Goal: Task Accomplishment & Management: Manage account settings

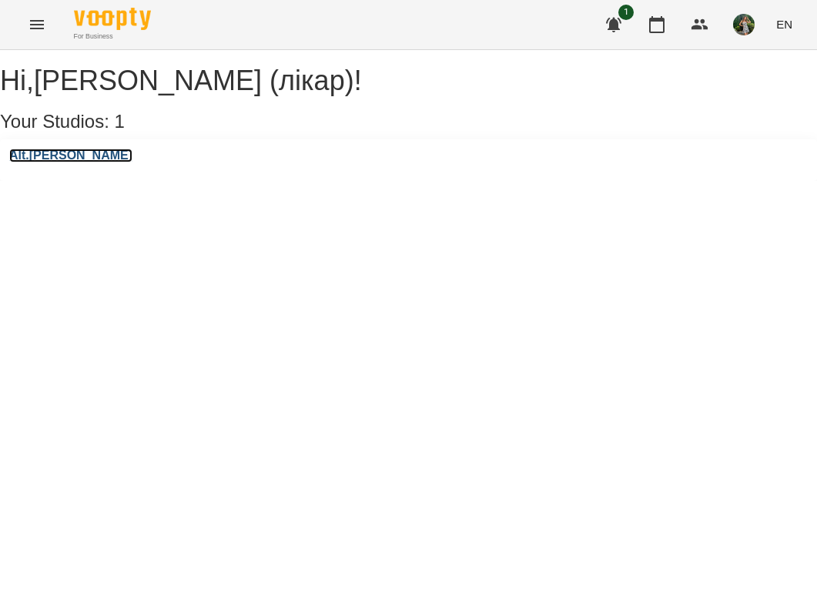
click at [56, 162] on h3 "Alt.[PERSON_NAME]" at bounding box center [70, 156] width 123 height 14
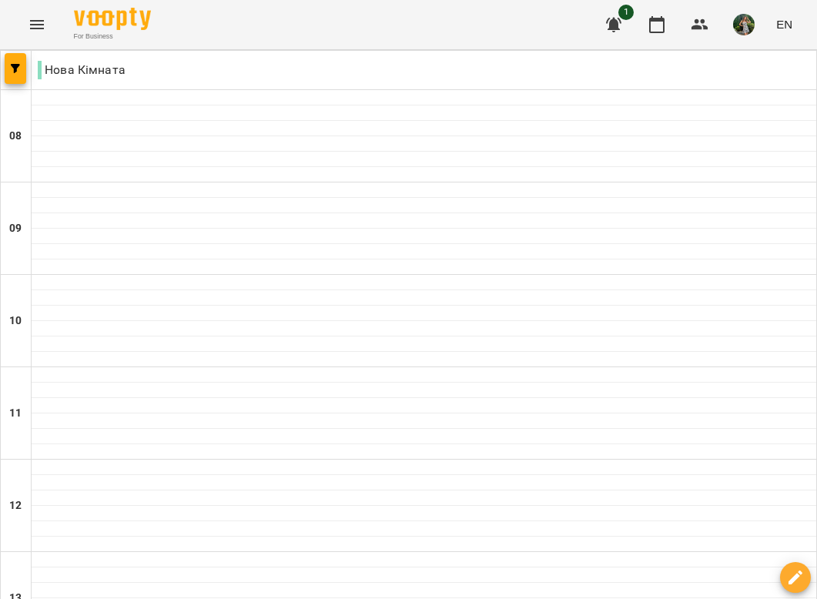
scroll to position [458, 0]
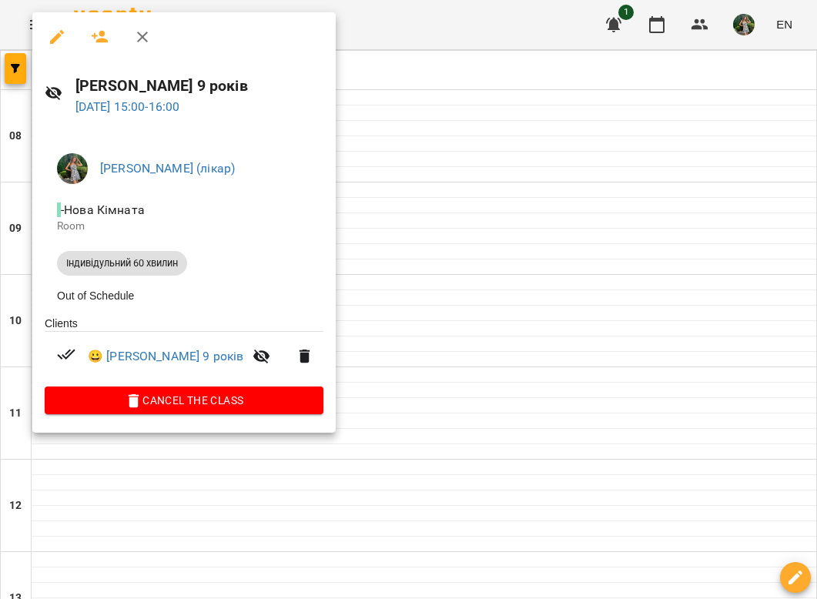
click at [406, 213] on div at bounding box center [408, 299] width 817 height 599
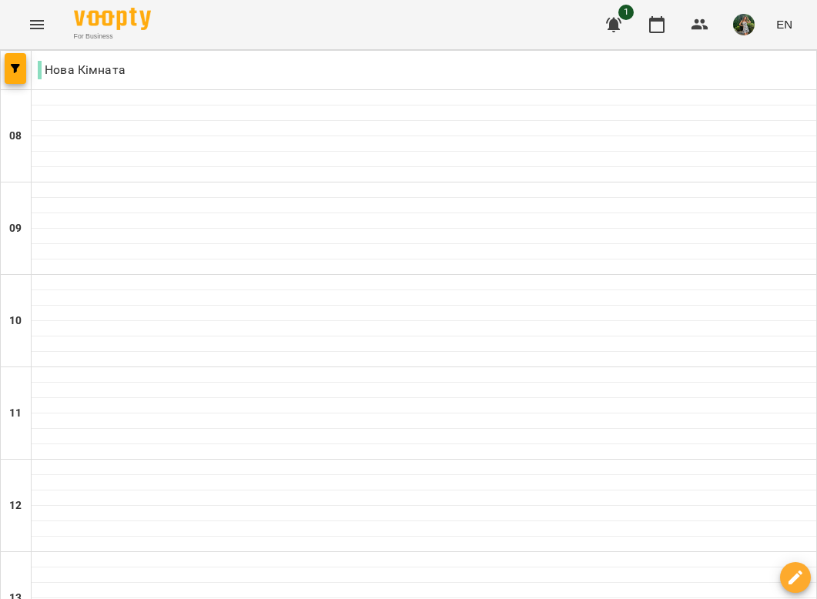
scroll to position [607, 0]
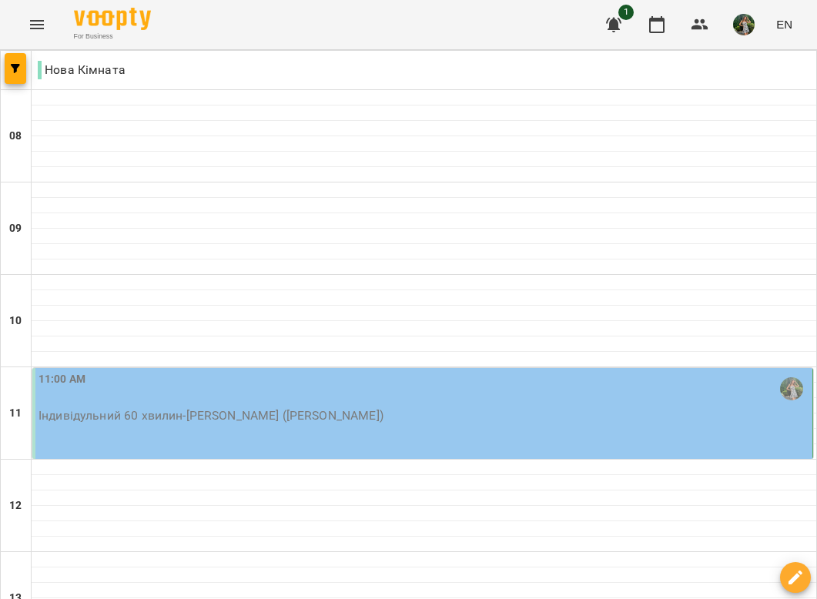
scroll to position [80, 0]
click at [318, 371] on div "11:00 AM" at bounding box center [423, 388] width 771 height 35
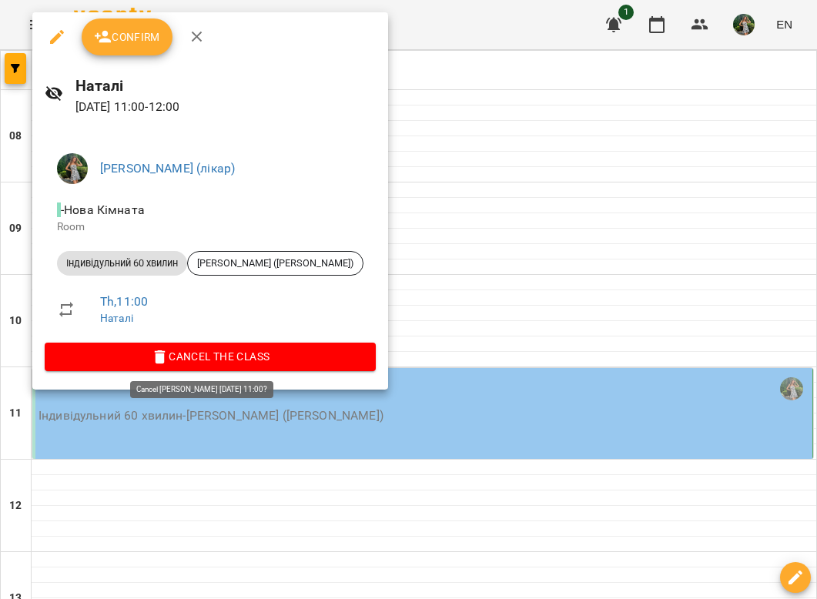
click at [245, 353] on span "Cancel the class" at bounding box center [210, 356] width 306 height 18
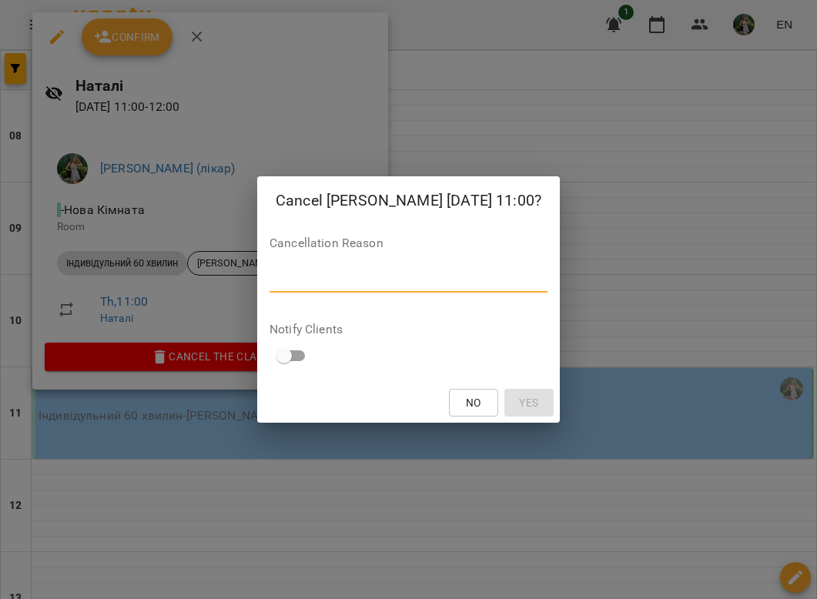
click at [425, 276] on textarea at bounding box center [408, 280] width 278 height 15
type textarea "**"
click at [535, 387] on div "No Yes" at bounding box center [408, 403] width 303 height 40
click at [524, 403] on span "Yes" at bounding box center [529, 402] width 25 height 18
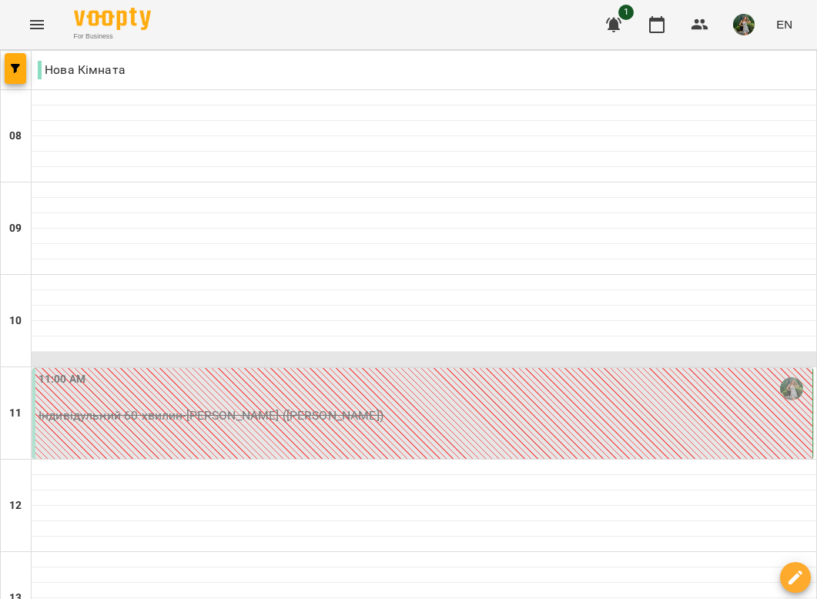
click at [117, 352] on div at bounding box center [424, 359] width 785 height 15
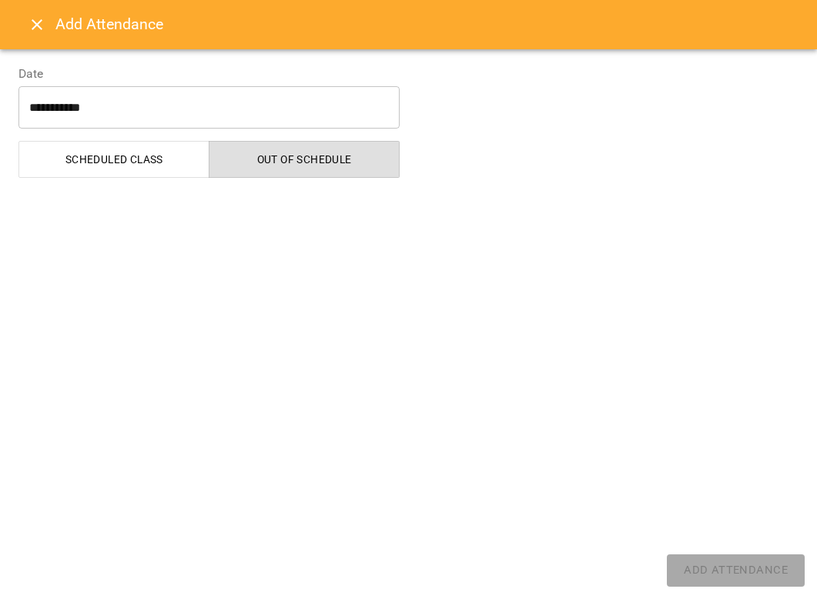
select select "**********"
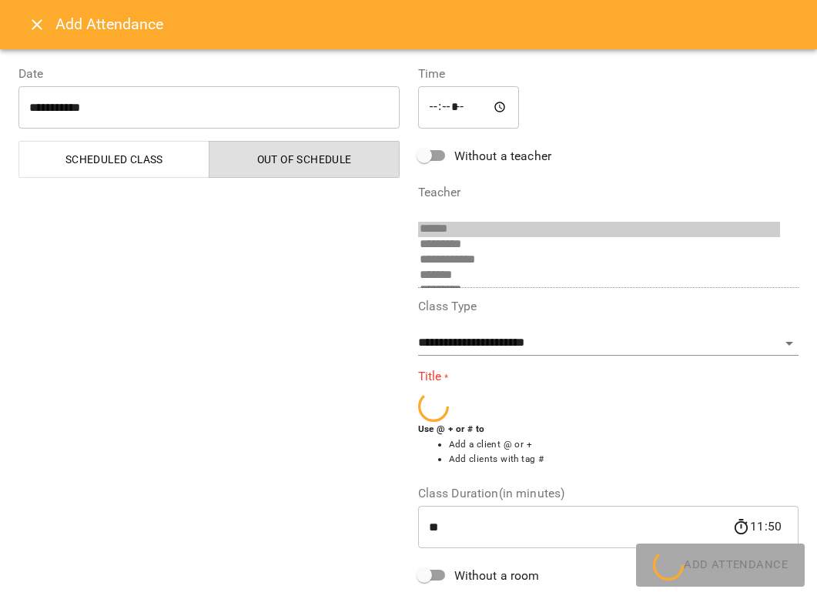
scroll to position [40, 0]
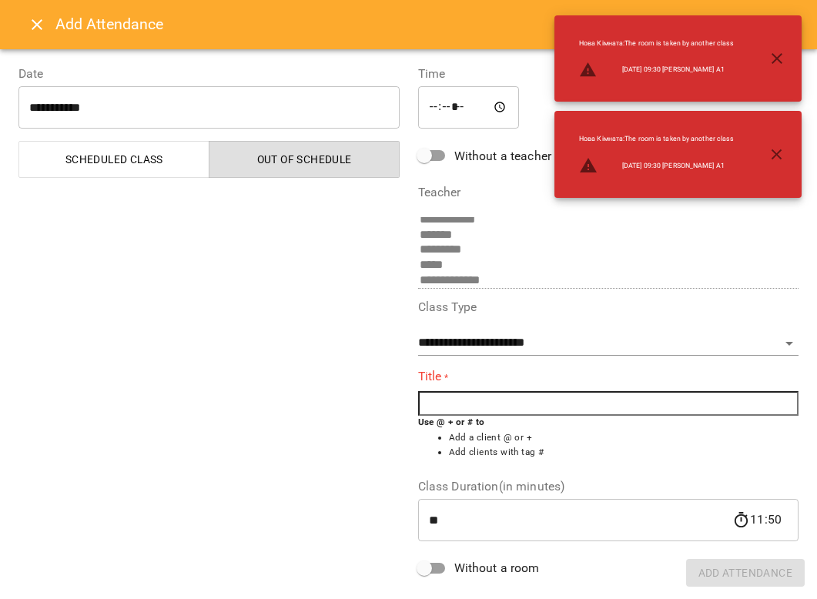
click at [476, 392] on input "text" at bounding box center [608, 403] width 381 height 25
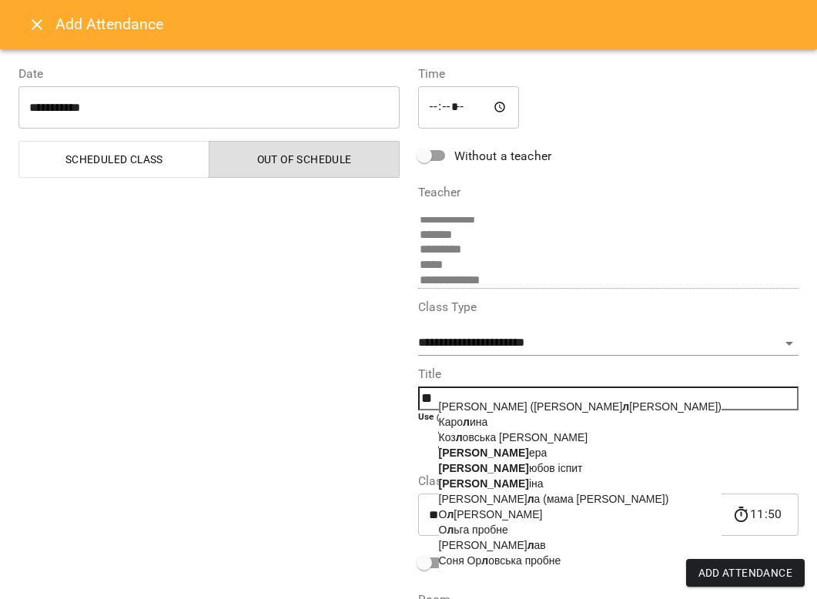
click at [466, 457] on span "Л ера" at bounding box center [493, 453] width 109 height 12
type input "****"
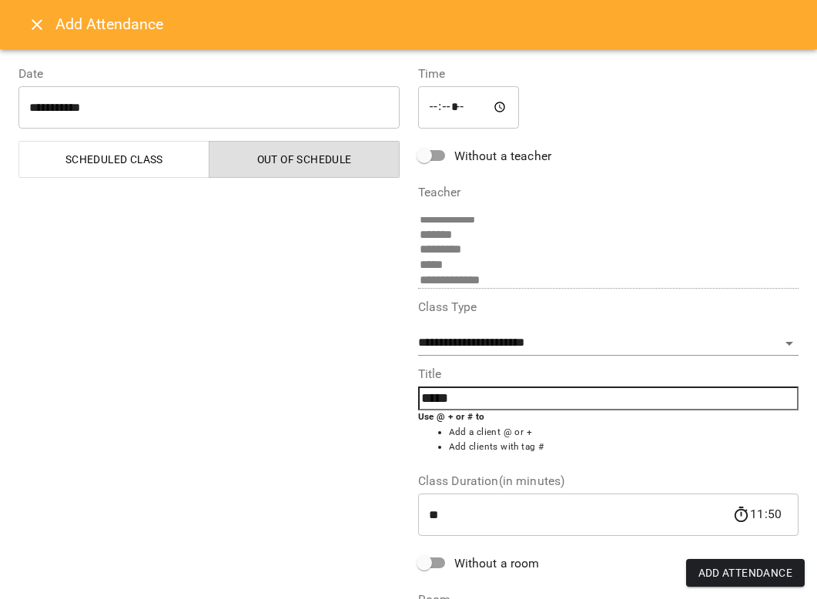
scroll to position [49, 0]
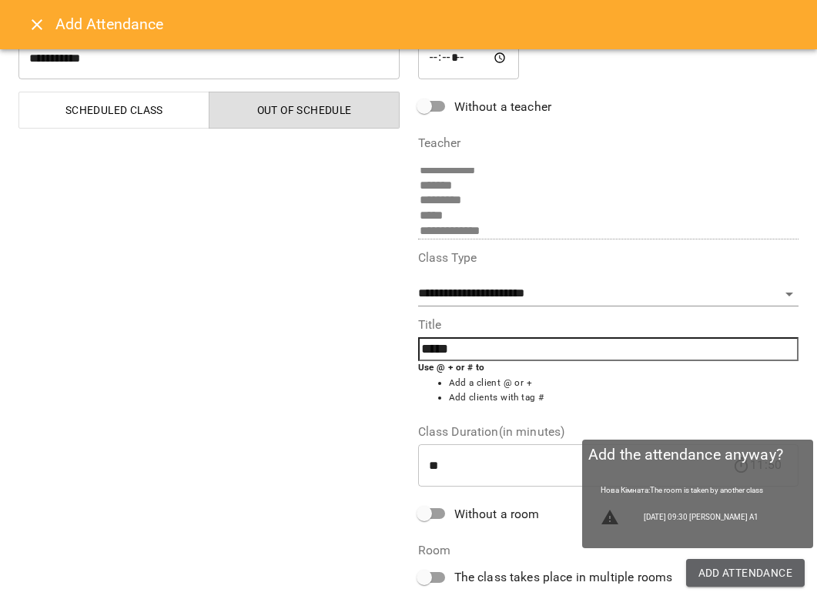
click at [715, 576] on span "Add Attendance" at bounding box center [745, 573] width 95 height 18
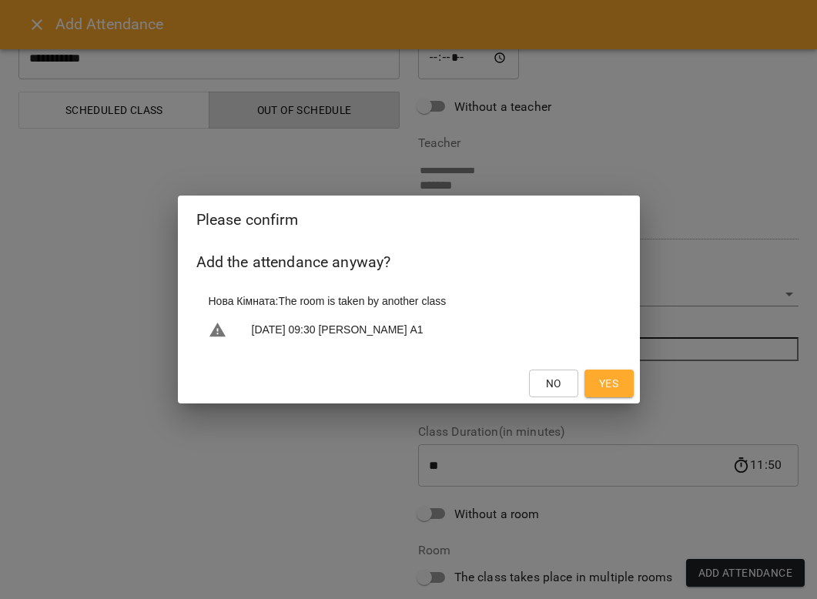
click at [603, 380] on span "Yes" at bounding box center [608, 383] width 19 height 18
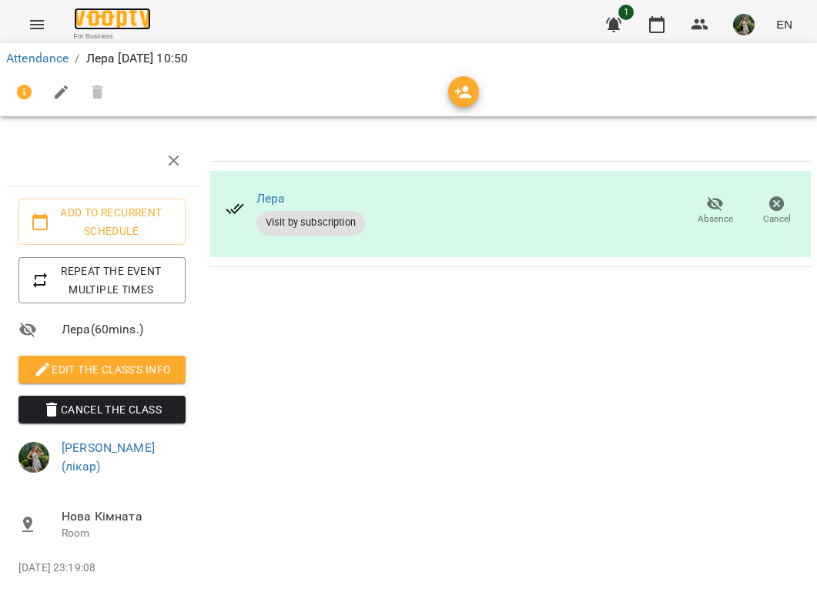
click at [101, 14] on img at bounding box center [112, 19] width 77 height 22
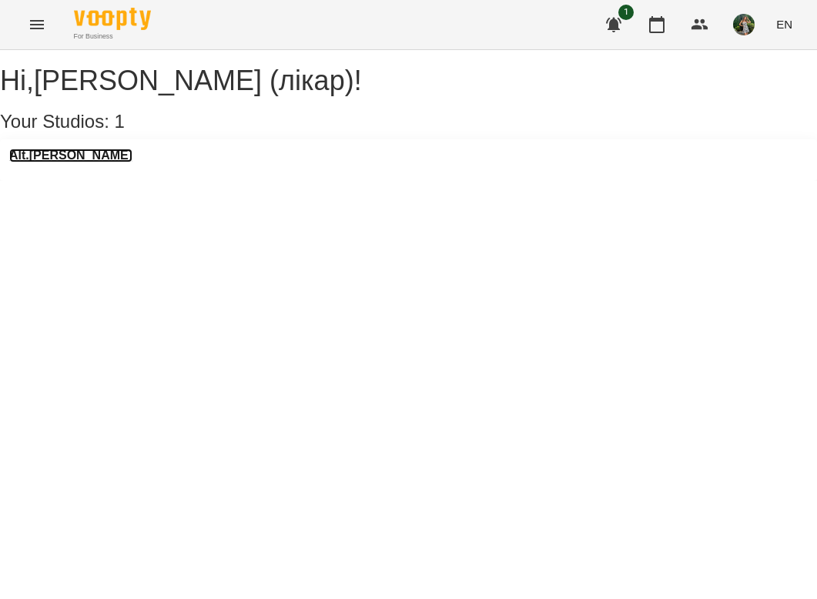
click at [55, 162] on h3 "Alt.[PERSON_NAME]" at bounding box center [70, 156] width 123 height 14
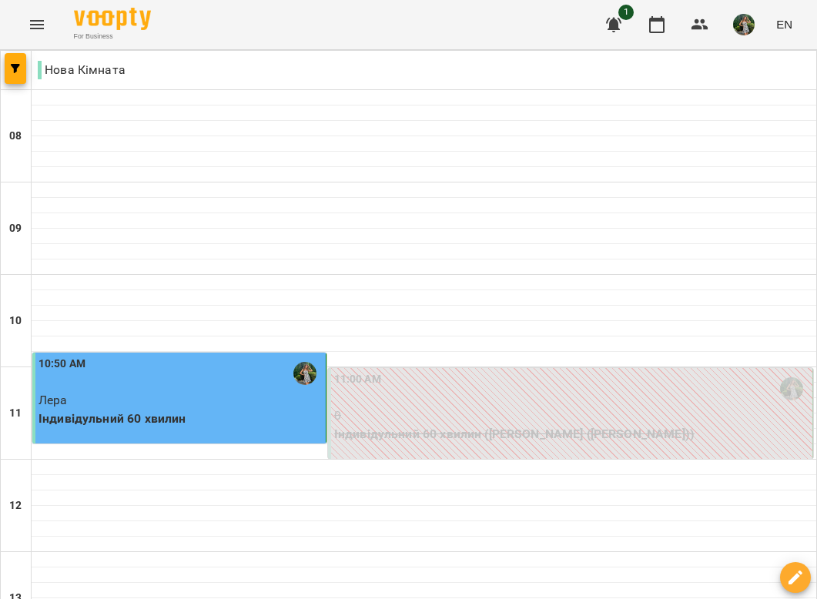
scroll to position [979, 0]
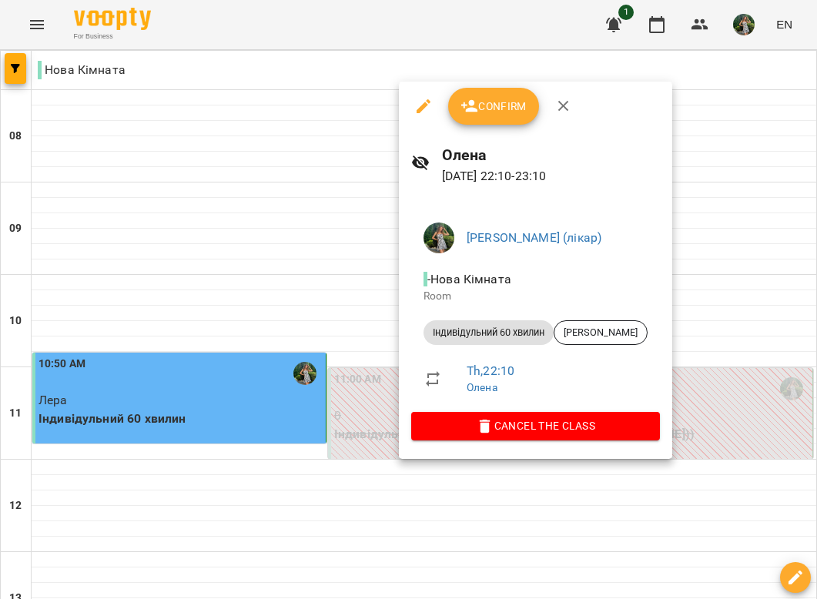
click at [518, 421] on span "Cancel the class" at bounding box center [535, 426] width 224 height 18
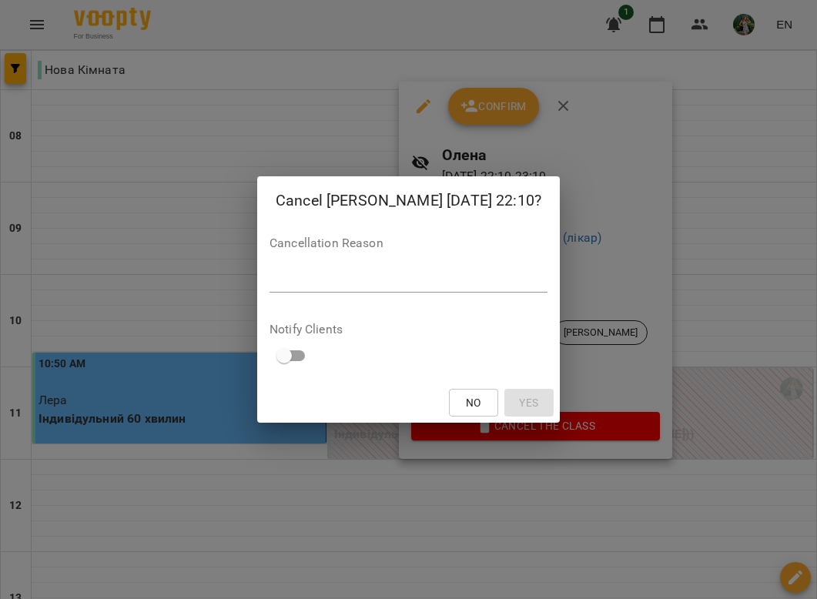
click at [424, 276] on textarea at bounding box center [408, 280] width 278 height 15
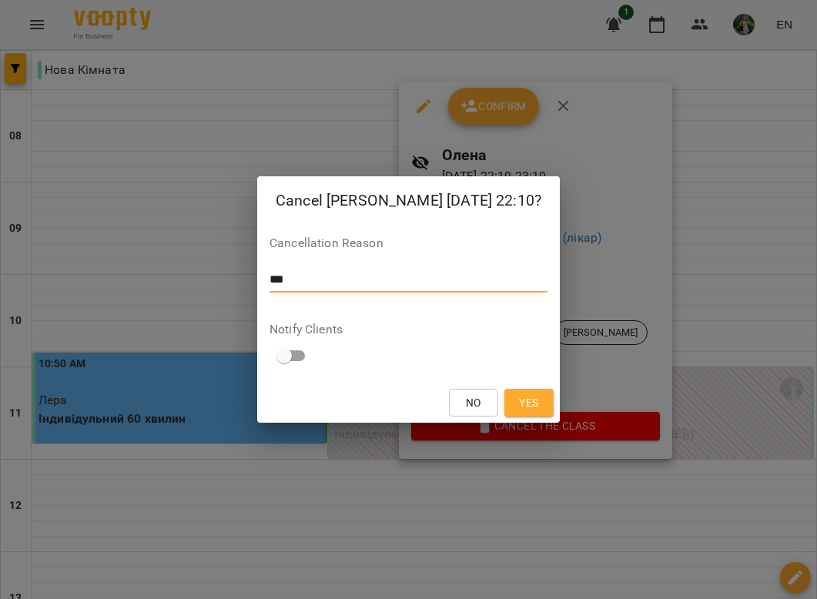
type textarea "***"
click at [524, 415] on button "Yes" at bounding box center [528, 403] width 49 height 28
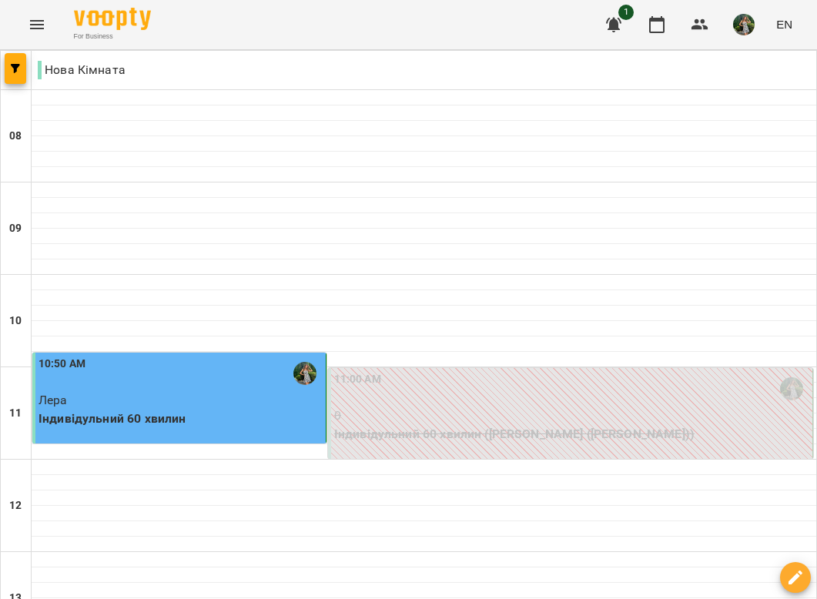
select select "**********"
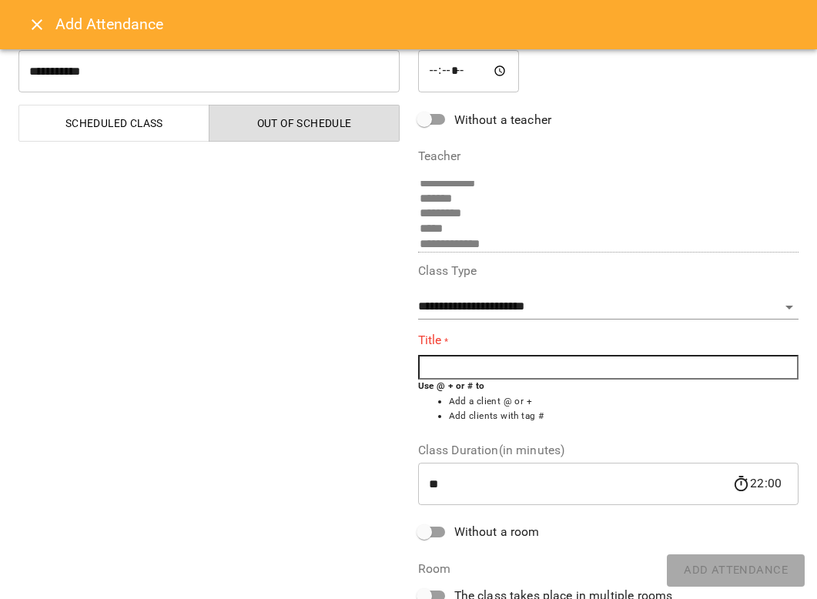
scroll to position [49, 0]
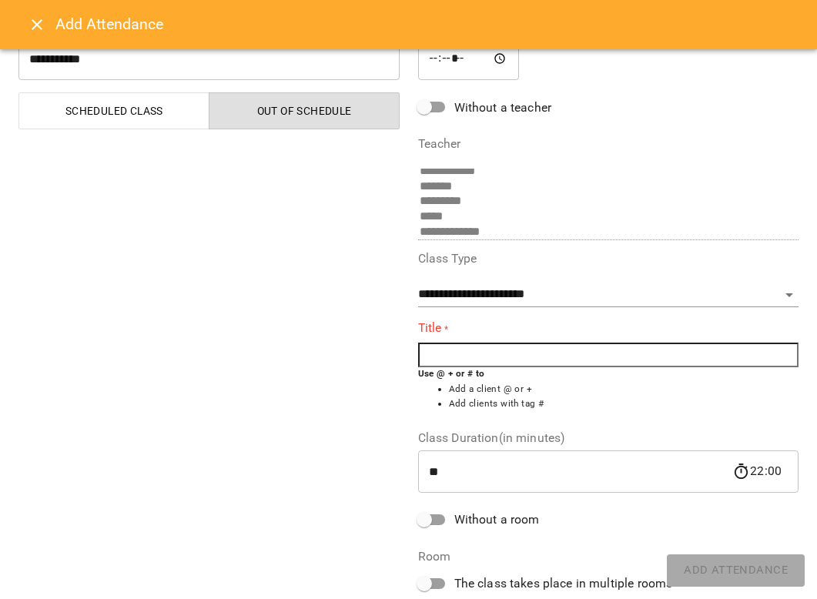
click at [35, 20] on icon "Close" at bounding box center [37, 24] width 18 height 18
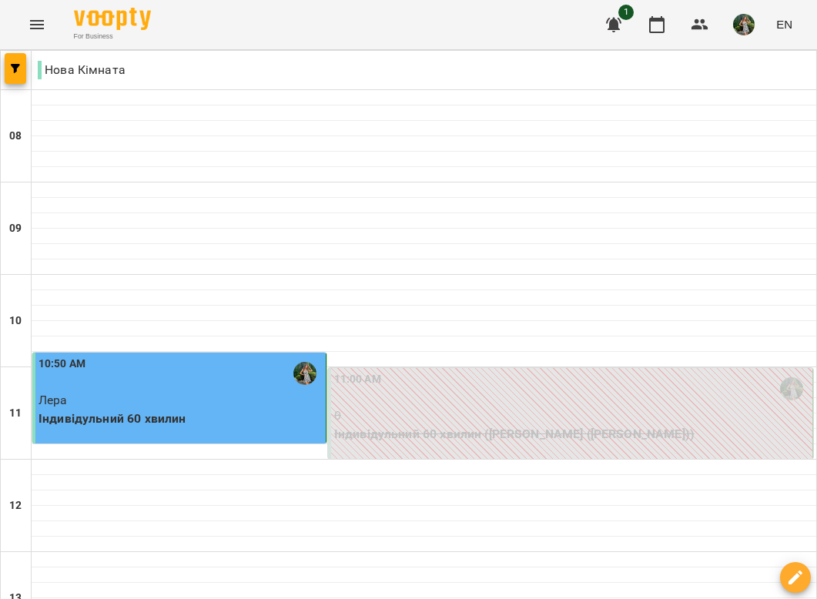
scroll to position [597, 0]
